Goal: Information Seeking & Learning: Learn about a topic

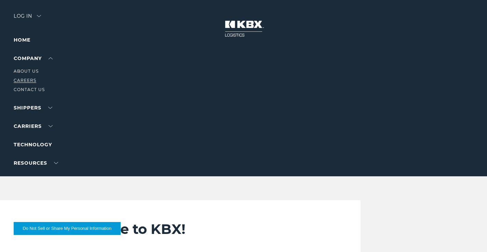
click at [27, 80] on link "Careers" at bounding box center [25, 80] width 23 height 5
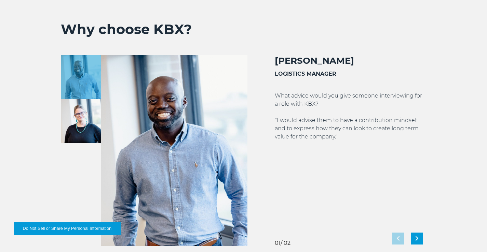
scroll to position [1229, 0]
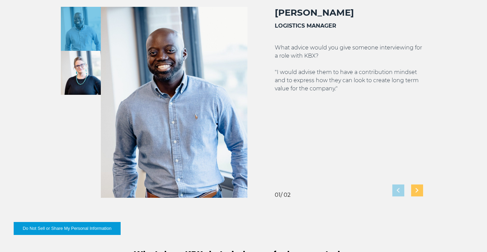
click at [418, 193] on div "Next slide" at bounding box center [417, 191] width 12 height 12
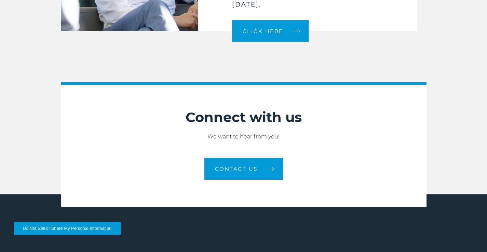
scroll to position [1864, 0]
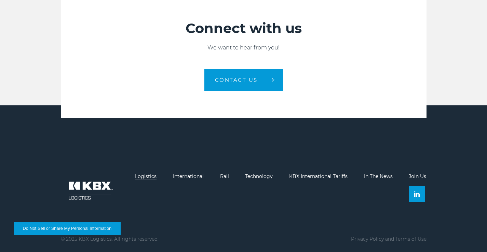
click at [150, 176] on link "Logistics" at bounding box center [146, 176] width 22 height 6
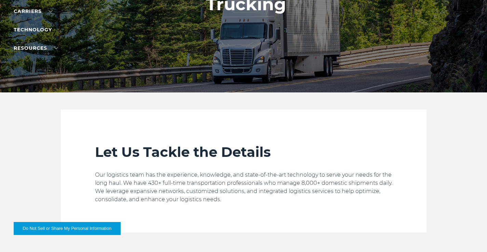
scroll to position [137, 0]
